Goal: Contribute content

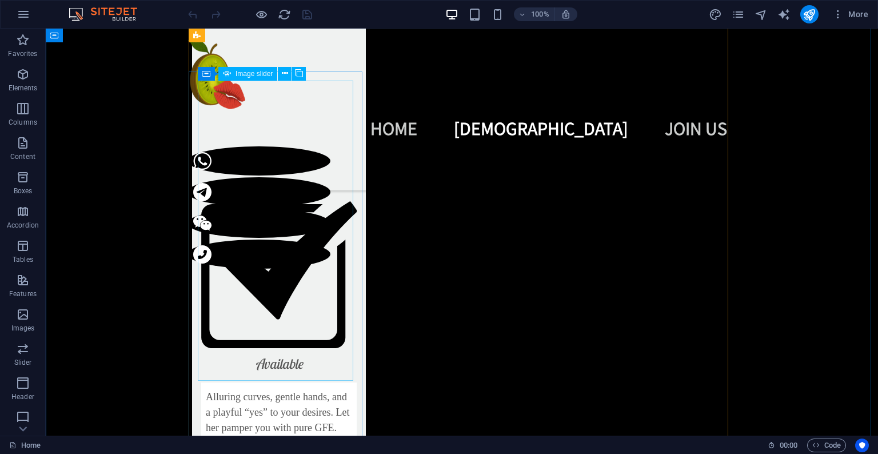
scroll to position [2797, 0]
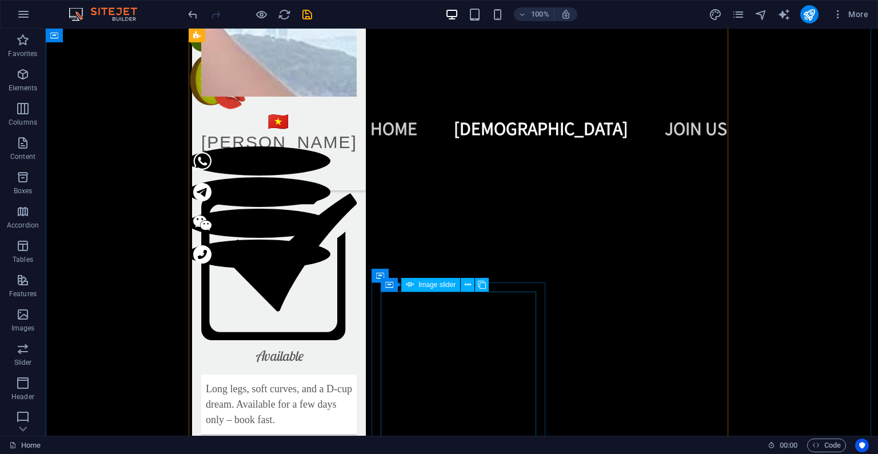
scroll to position [1923, 0]
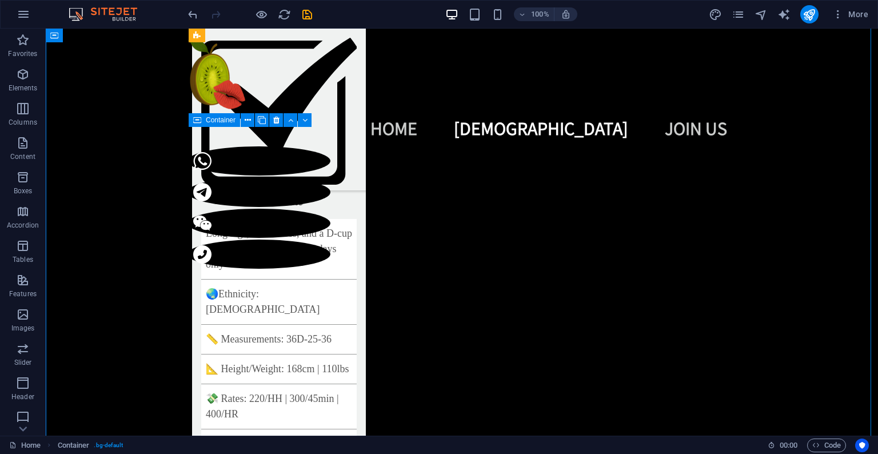
drag, startPoint x: 356, startPoint y: 134, endPoint x: 360, endPoint y: 176, distance: 41.9
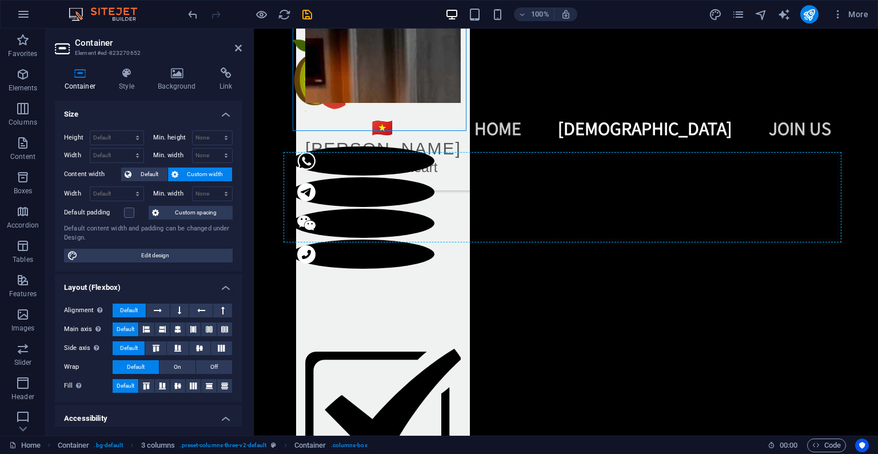
scroll to position [2646, 0]
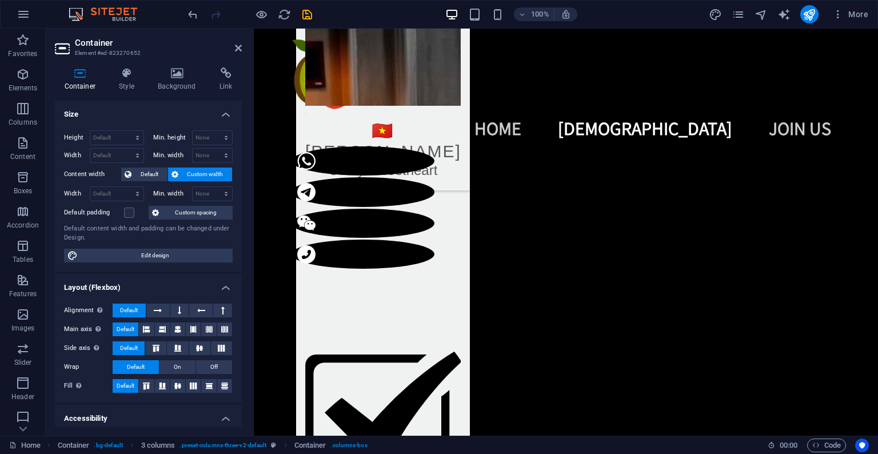
drag, startPoint x: 464, startPoint y: 138, endPoint x: 296, endPoint y: 234, distance: 193.3
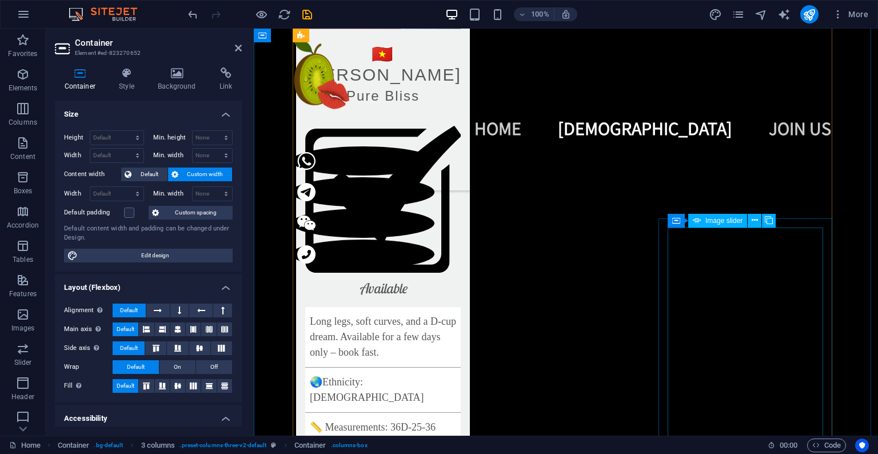
scroll to position [1861, 0]
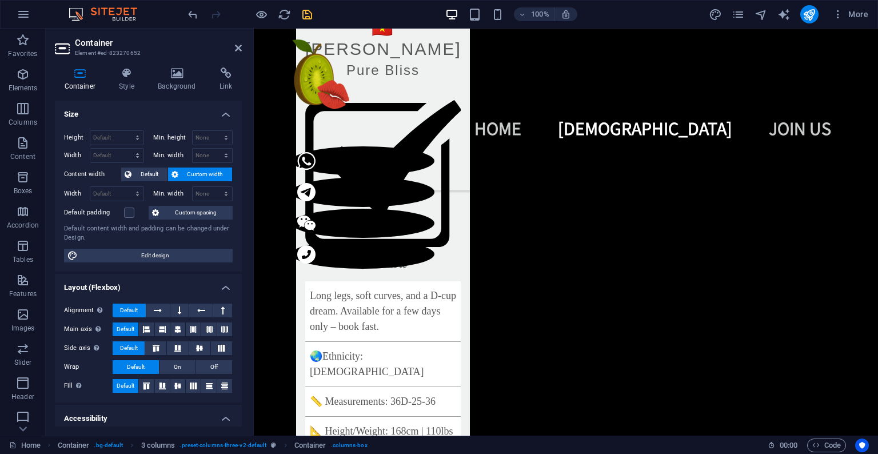
click at [310, 14] on icon "save" at bounding box center [307, 14] width 13 height 13
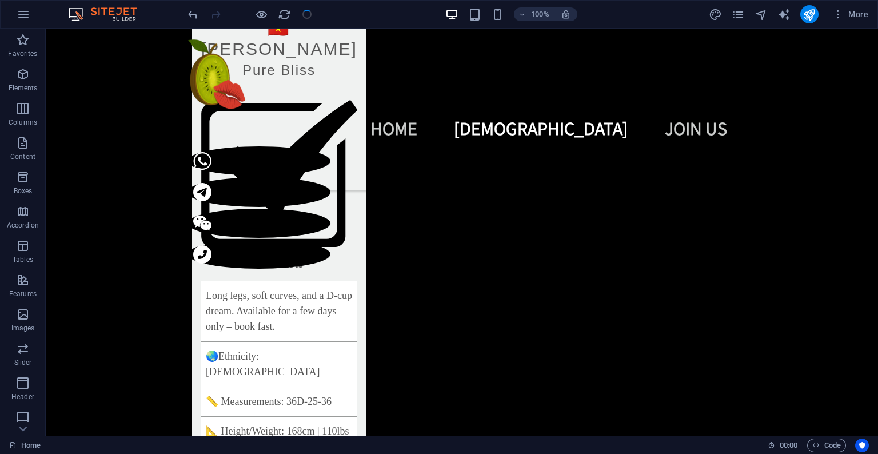
scroll to position [2949, 0]
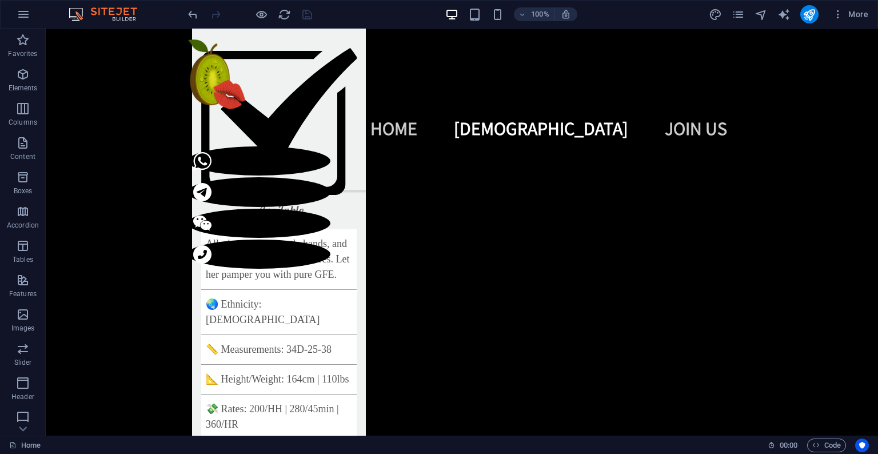
click at [822, 15] on div "More" at bounding box center [791, 14] width 164 height 18
click at [812, 18] on icon "publish" at bounding box center [809, 14] width 13 height 13
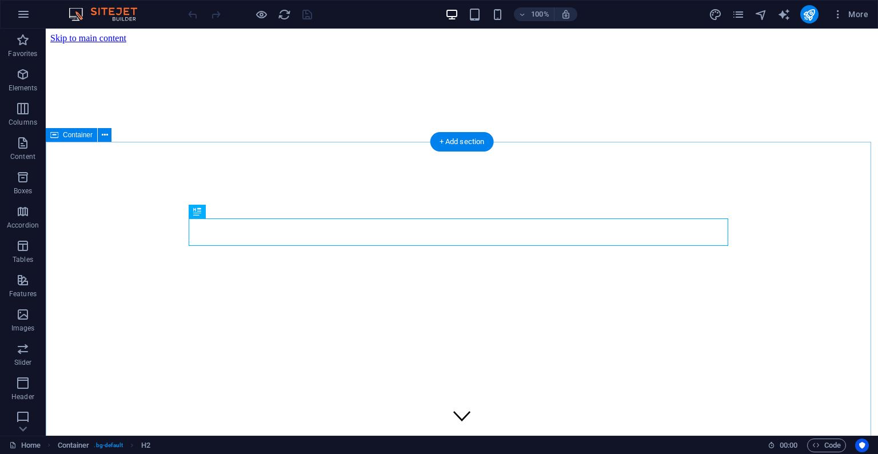
scroll to position [341, 0]
